Goal: Navigation & Orientation: Find specific page/section

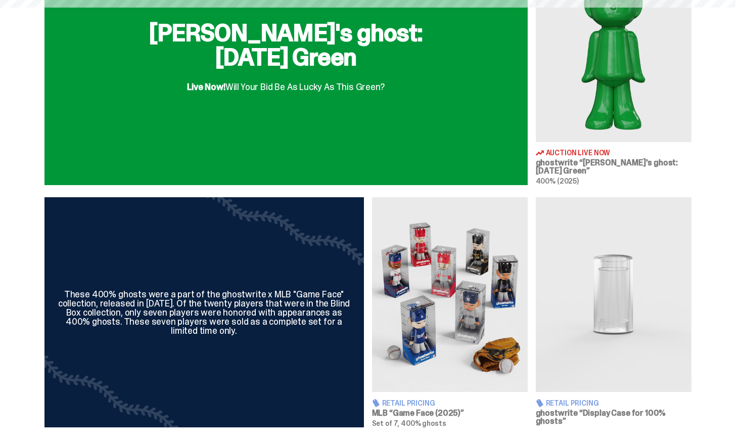
scroll to position [416, 0]
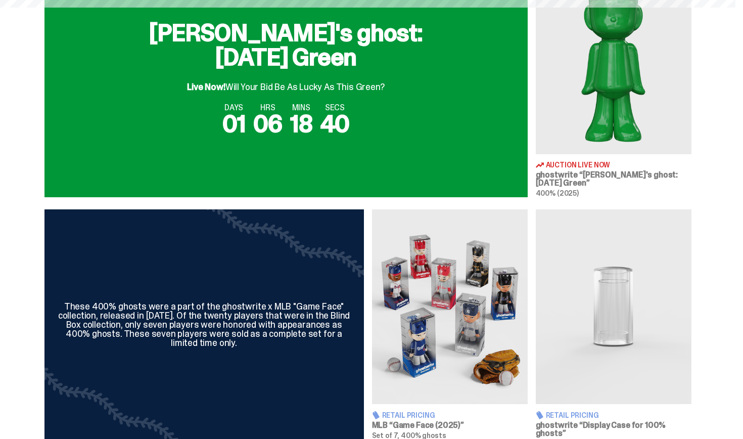
click at [362, 155] on div "[PERSON_NAME]'s ghost: [DATE] Green Live Now! Will Your Bid Be As Lucky As This…" at bounding box center [285, 78] width 483 height 237
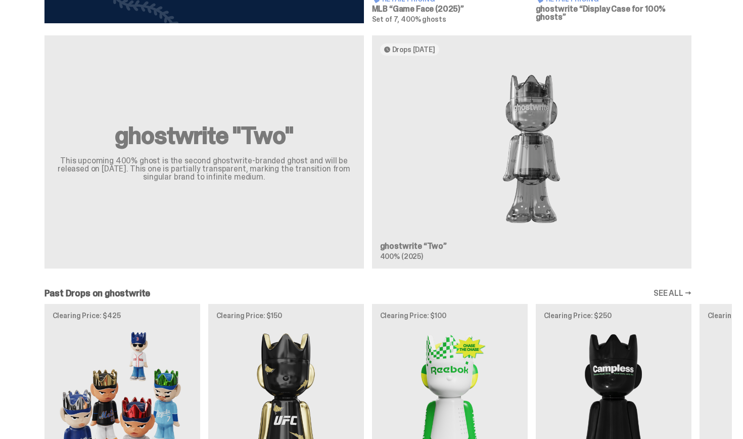
scroll to position [845, 0]
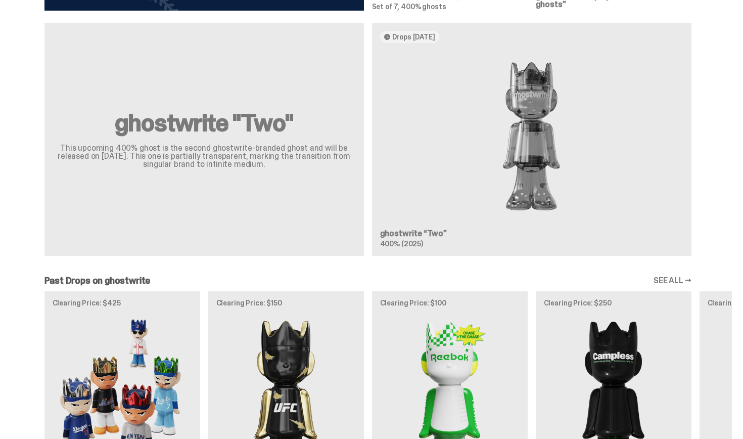
click at [455, 141] on div "ghostwrite "Two" This upcoming 400% ghost is the second ghostwrite-branded ghos…" at bounding box center [368, 144] width 728 height 242
click at [407, 36] on div "ghostwrite "Two" This upcoming 400% ghost is the second ghostwrite-branded ghos…" at bounding box center [368, 144] width 728 height 242
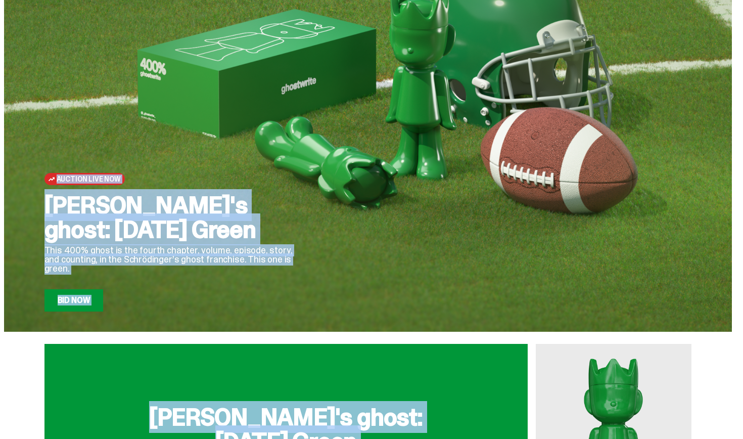
scroll to position [0, 0]
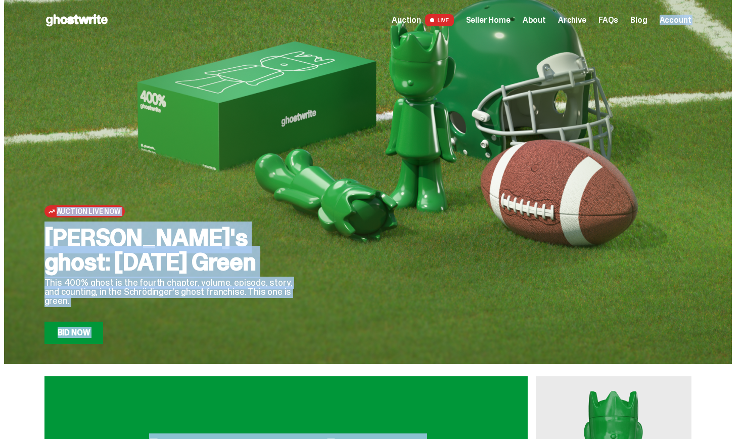
drag, startPoint x: 571, startPoint y: 140, endPoint x: 700, endPoint y: -36, distance: 218.1
click at [700, 0] on html "Open main menu Home Auction LIVE Seller Home About Archive FAQs Blog" at bounding box center [367, 219] width 735 height 439
click at [495, 82] on div at bounding box center [507, 206] width 368 height 276
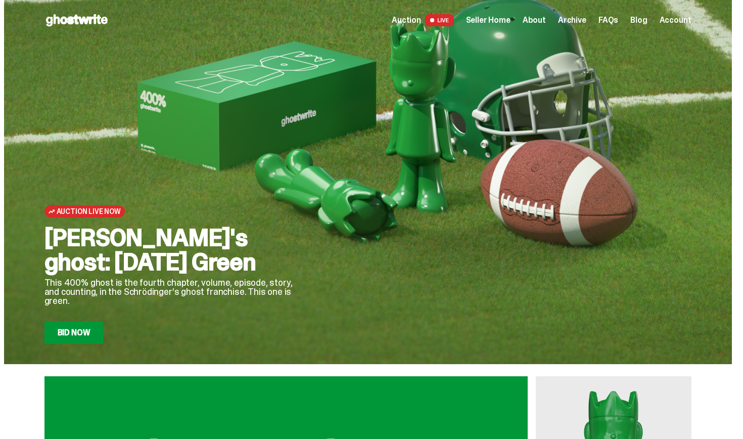
click at [581, 18] on span "Archive" at bounding box center [572, 20] width 28 height 8
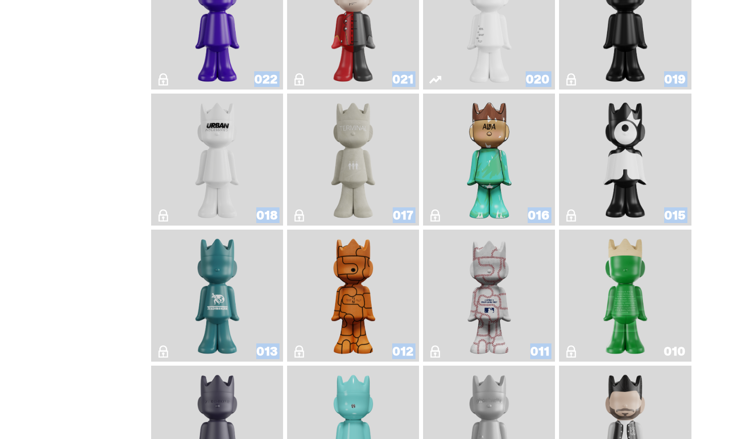
drag, startPoint x: 742, startPoint y: 74, endPoint x: 742, endPoint y: 336, distance: 261.7
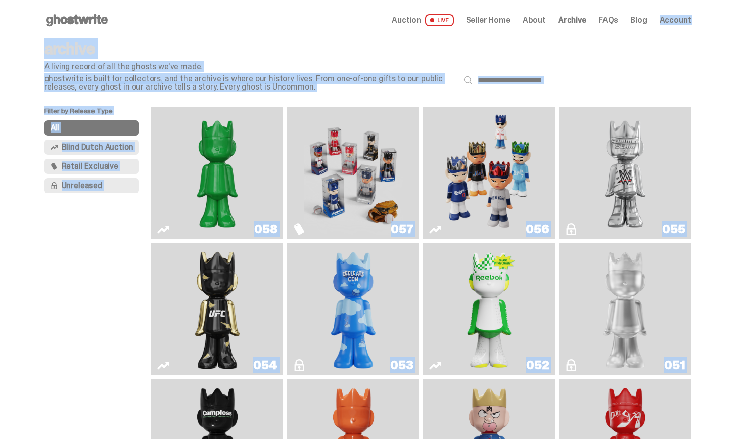
drag, startPoint x: 737, startPoint y: 261, endPoint x: 706, endPoint y: -44, distance: 306.7
click at [706, 0] on html "Open main menu Home Auction LIVE Seller Home About Archive FAQs Blog" at bounding box center [367, 219] width 735 height 439
